Goal: Task Accomplishment & Management: Manage account settings

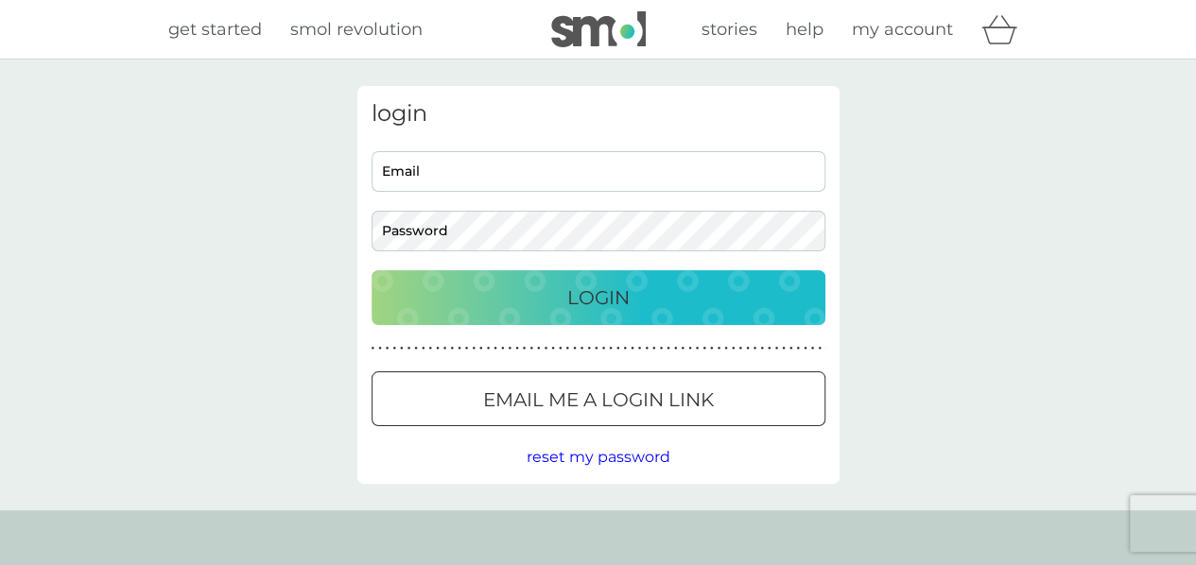
type input "anna@hrebickova.cz"
click at [776, 316] on button "Login" at bounding box center [599, 297] width 454 height 55
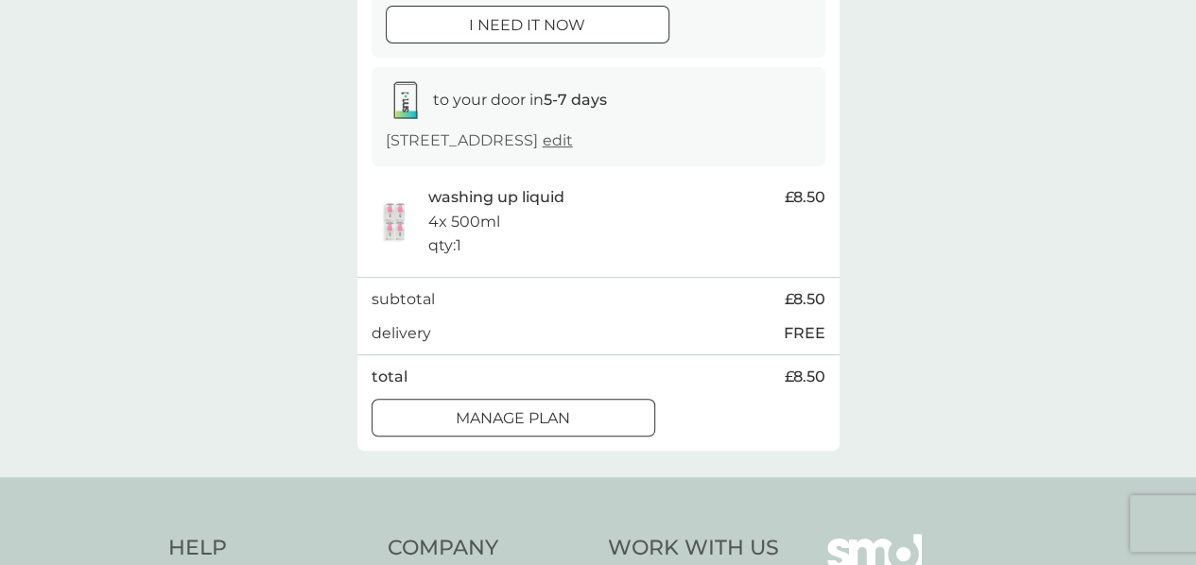
scroll to position [251, 0]
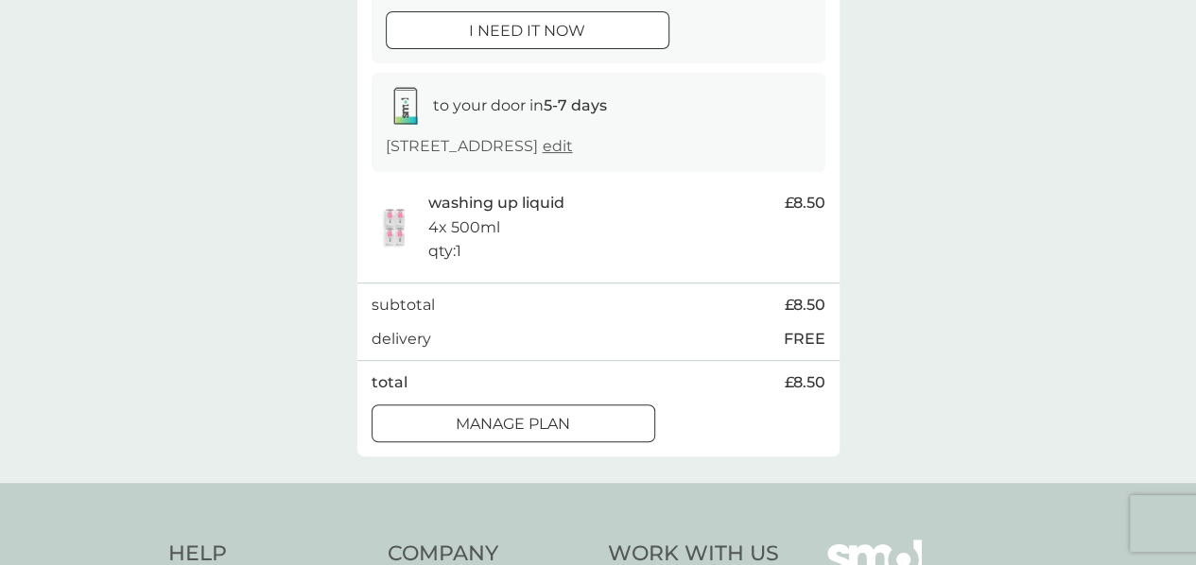
click at [586, 416] on div "Manage plan" at bounding box center [514, 424] width 282 height 25
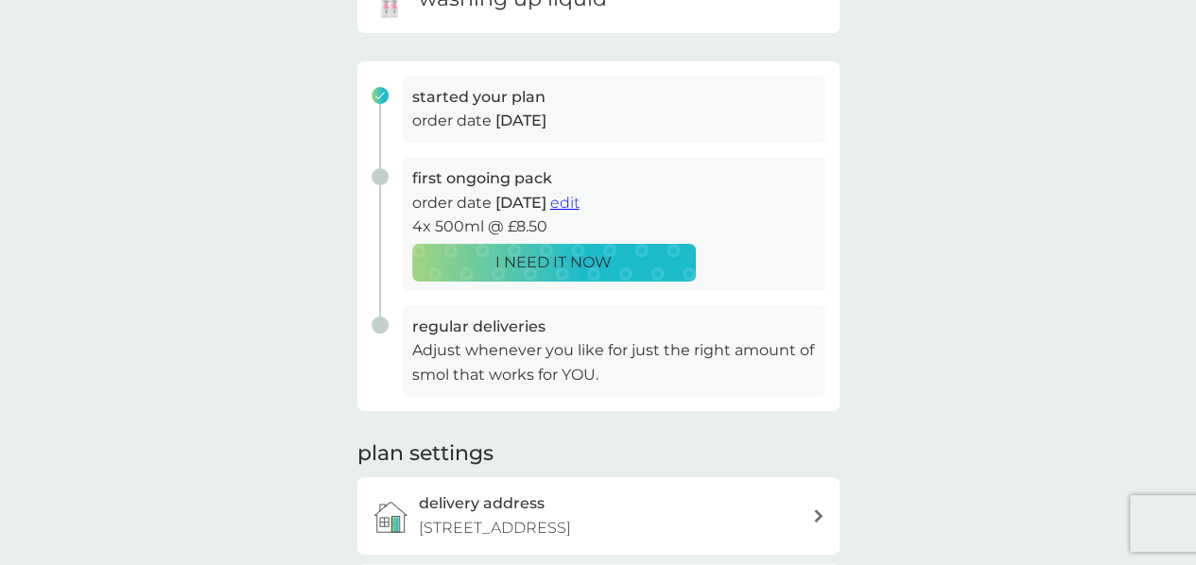
scroll to position [222, 0]
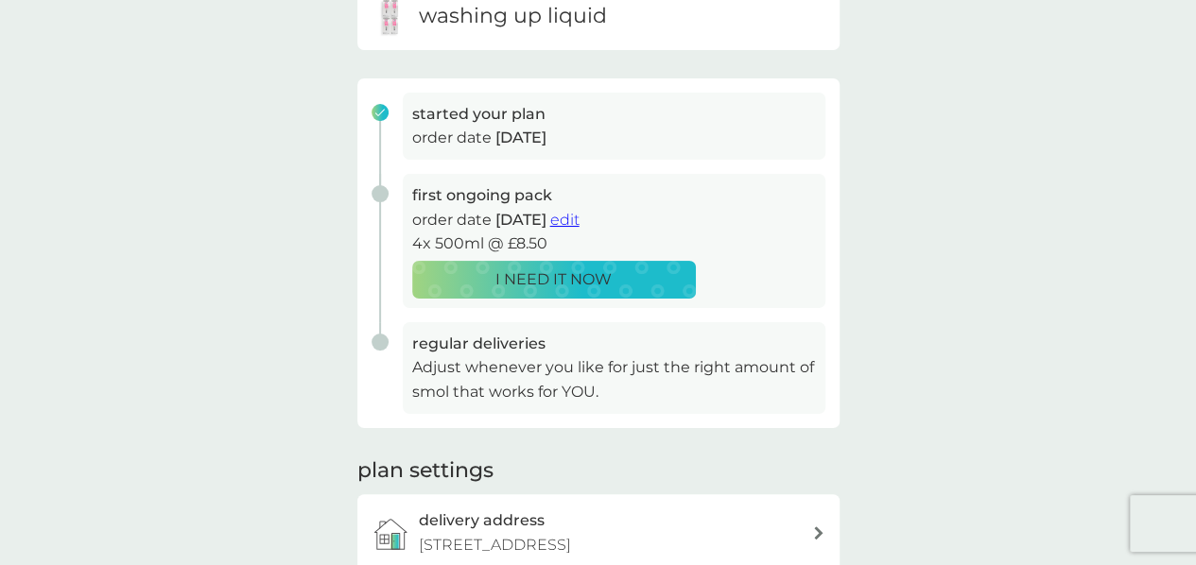
click at [580, 215] on span "edit" at bounding box center [564, 220] width 29 height 18
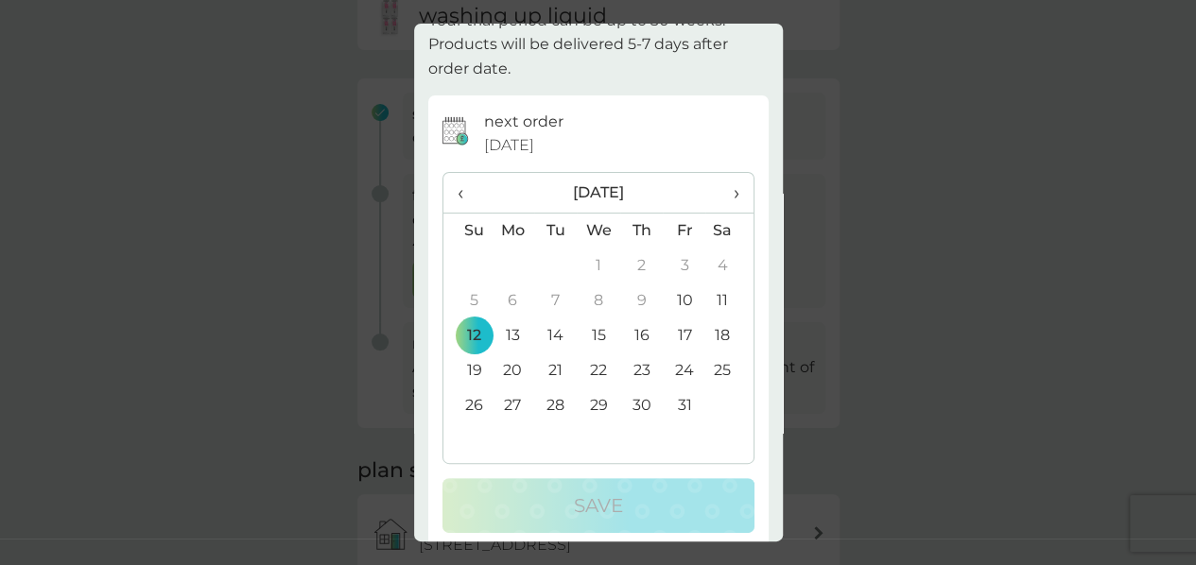
scroll to position [73, 0]
click at [730, 191] on th "›" at bounding box center [728, 191] width 47 height 41
click at [469, 292] on td "2" at bounding box center [467, 299] width 48 height 35
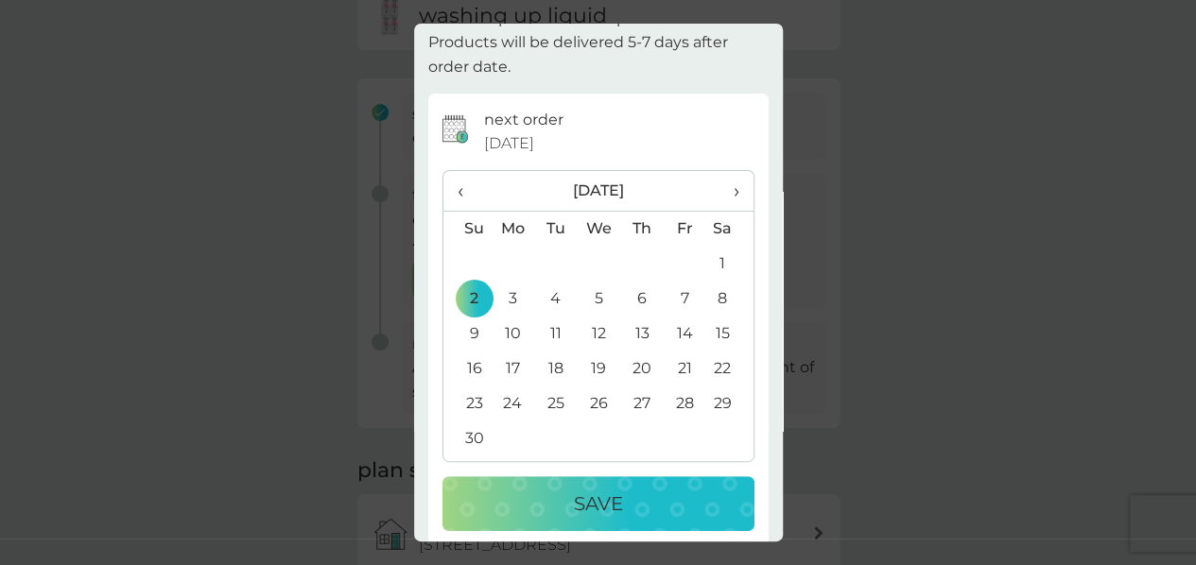
click at [584, 514] on p "Save" at bounding box center [598, 504] width 49 height 30
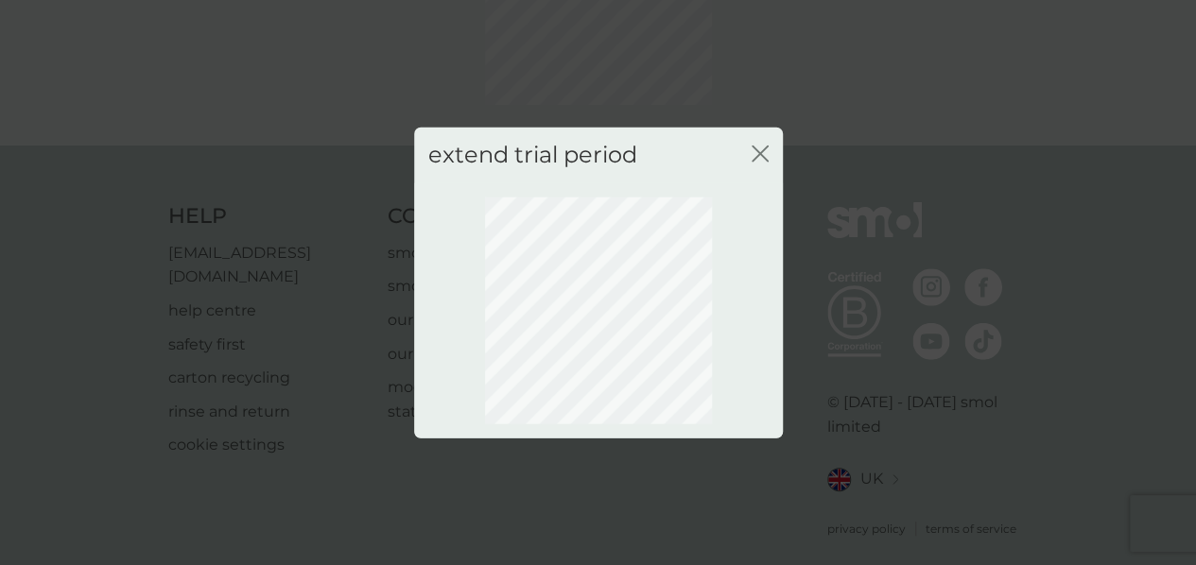
click at [768, 147] on icon "close" at bounding box center [764, 154] width 8 height 15
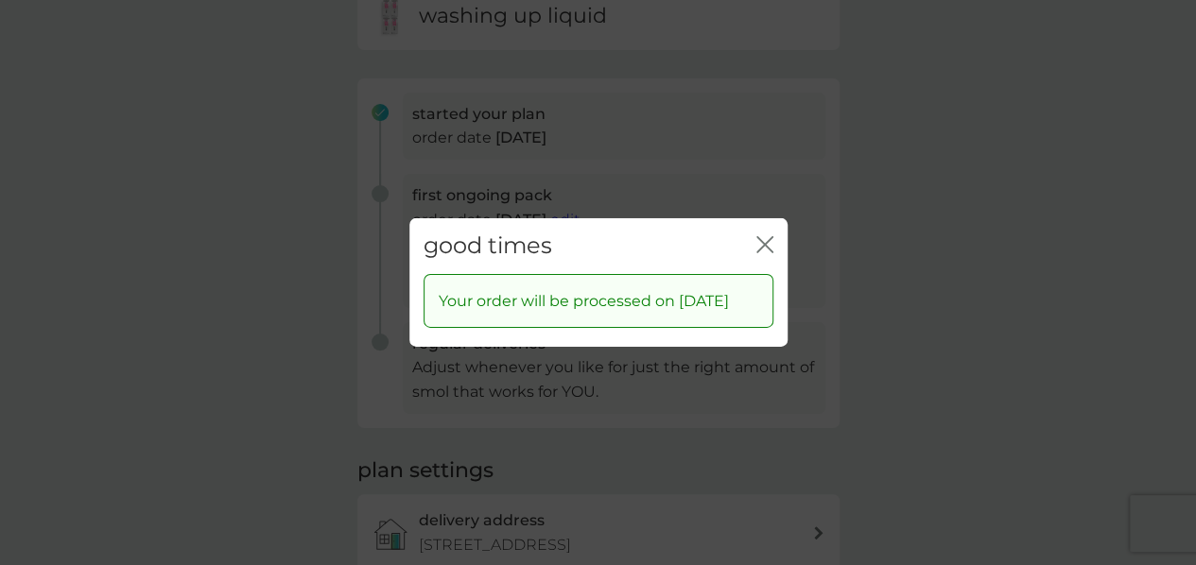
click at [758, 236] on icon "close" at bounding box center [764, 244] width 17 height 17
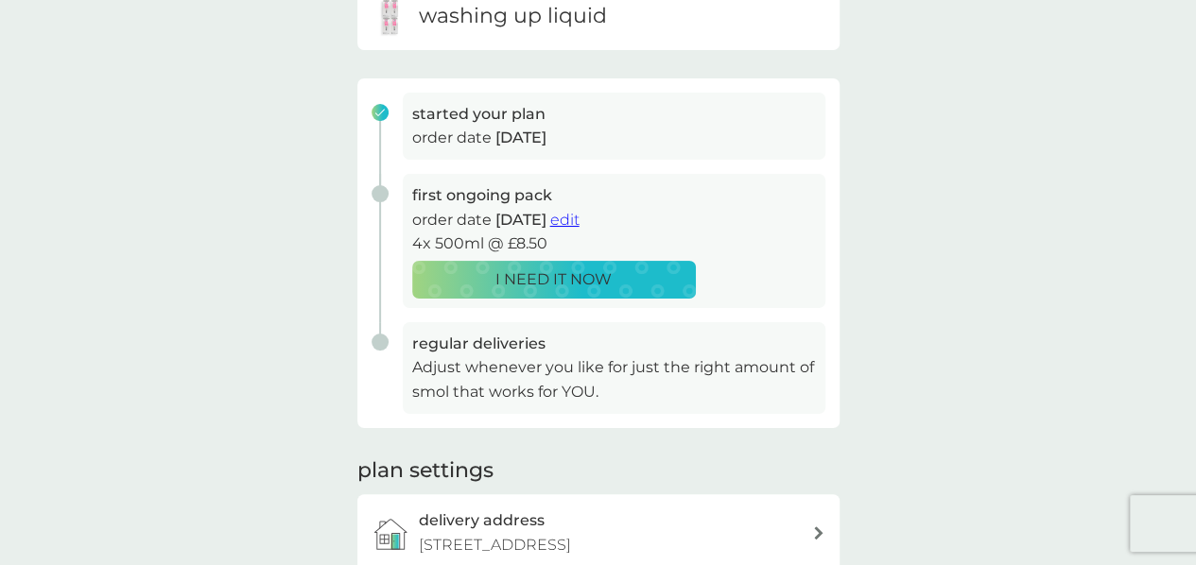
click at [123, 318] on div "your smol plans As your first main pack approaches, we’ve got everything set to…" at bounding box center [598, 281] width 1196 height 889
